Goal: Information Seeking & Learning: Learn about a topic

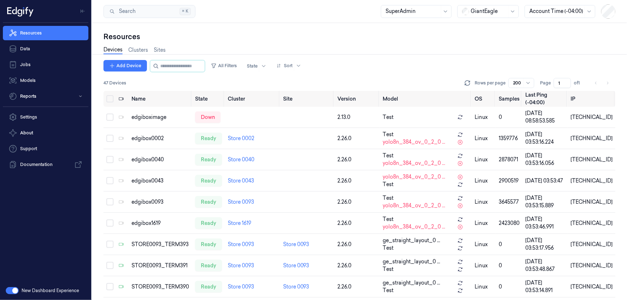
click at [482, 13] on div at bounding box center [489, 12] width 36 height 8
click at [481, 51] on div "GiantEagle" at bounding box center [480, 51] width 37 height 8
click at [40, 101] on button "Reports" at bounding box center [45, 96] width 85 height 14
click at [48, 113] on link "Loss Prevention" at bounding box center [51, 111] width 74 height 12
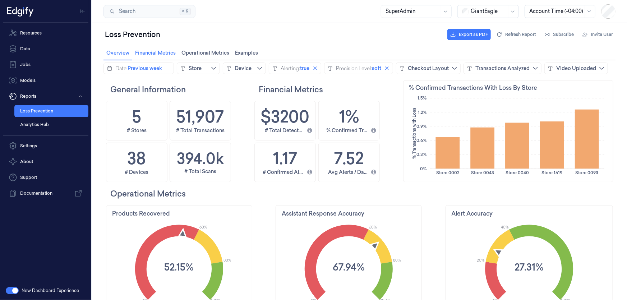
click at [154, 54] on span "Financial Metrics Financial Metrics" at bounding box center [155, 52] width 45 height 9
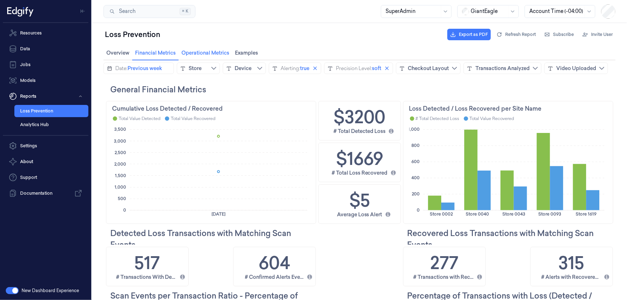
click at [213, 53] on span "Operational Metrics Operational Metrics" at bounding box center [205, 52] width 52 height 9
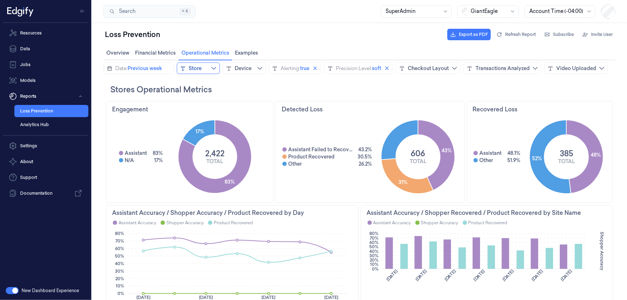
click at [205, 64] on button "Store" at bounding box center [197, 67] width 43 height 11
click at [243, 67] on div "Device" at bounding box center [242, 67] width 17 height 7
click at [294, 50] on div "Overview Overview Financial Metrics Financial Metrics Operational Metrics Opera…" at bounding box center [359, 53] width 512 height 14
